Goal: Task Accomplishment & Management: Use online tool/utility

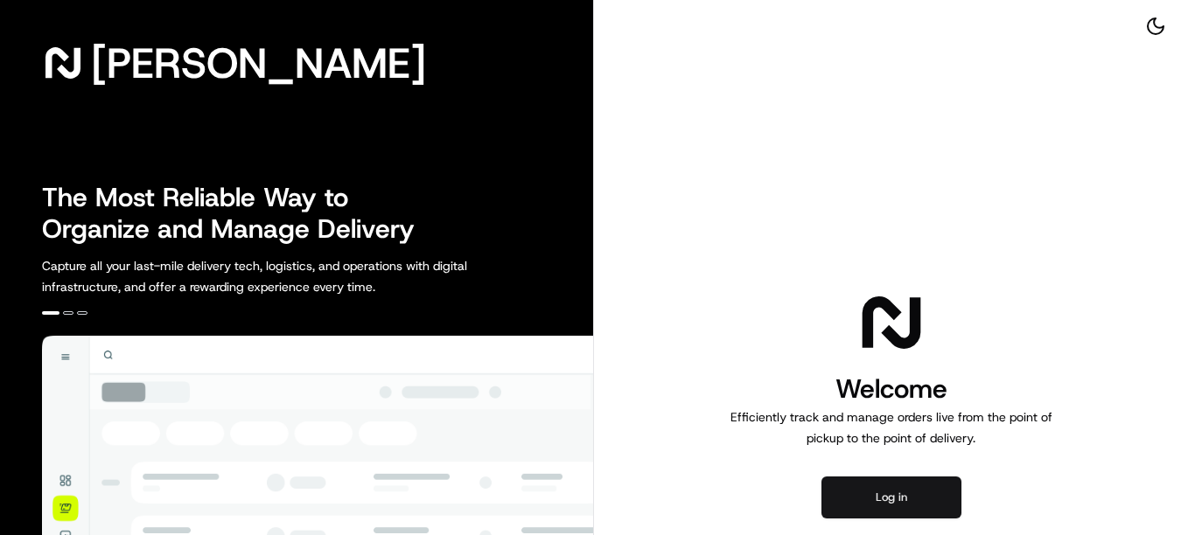
click at [940, 496] on button "Log in" at bounding box center [892, 498] width 140 height 42
